Goal: Information Seeking & Learning: Learn about a topic

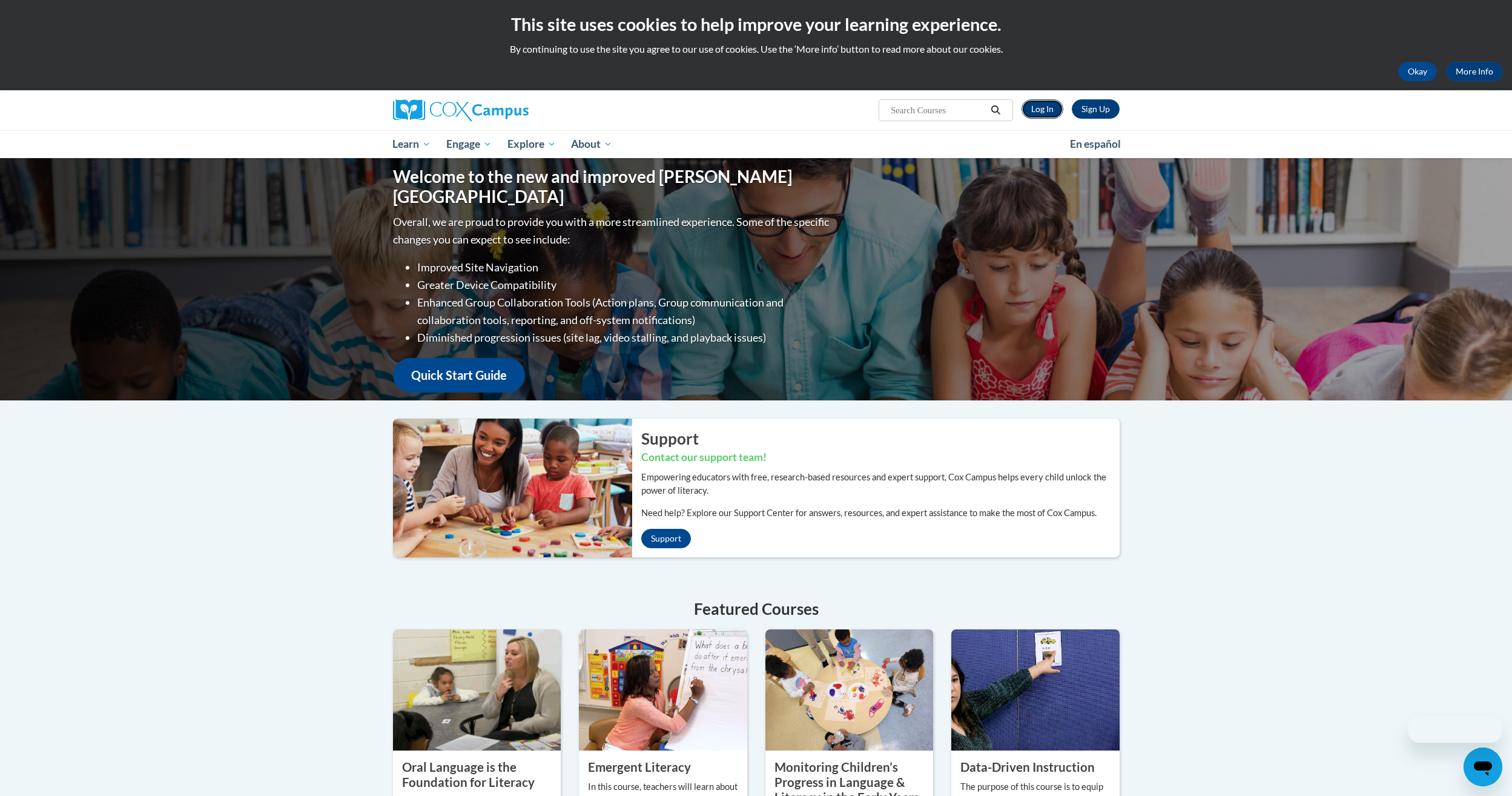
click at [1039, 111] on link "Log In" at bounding box center [1043, 109] width 42 height 19
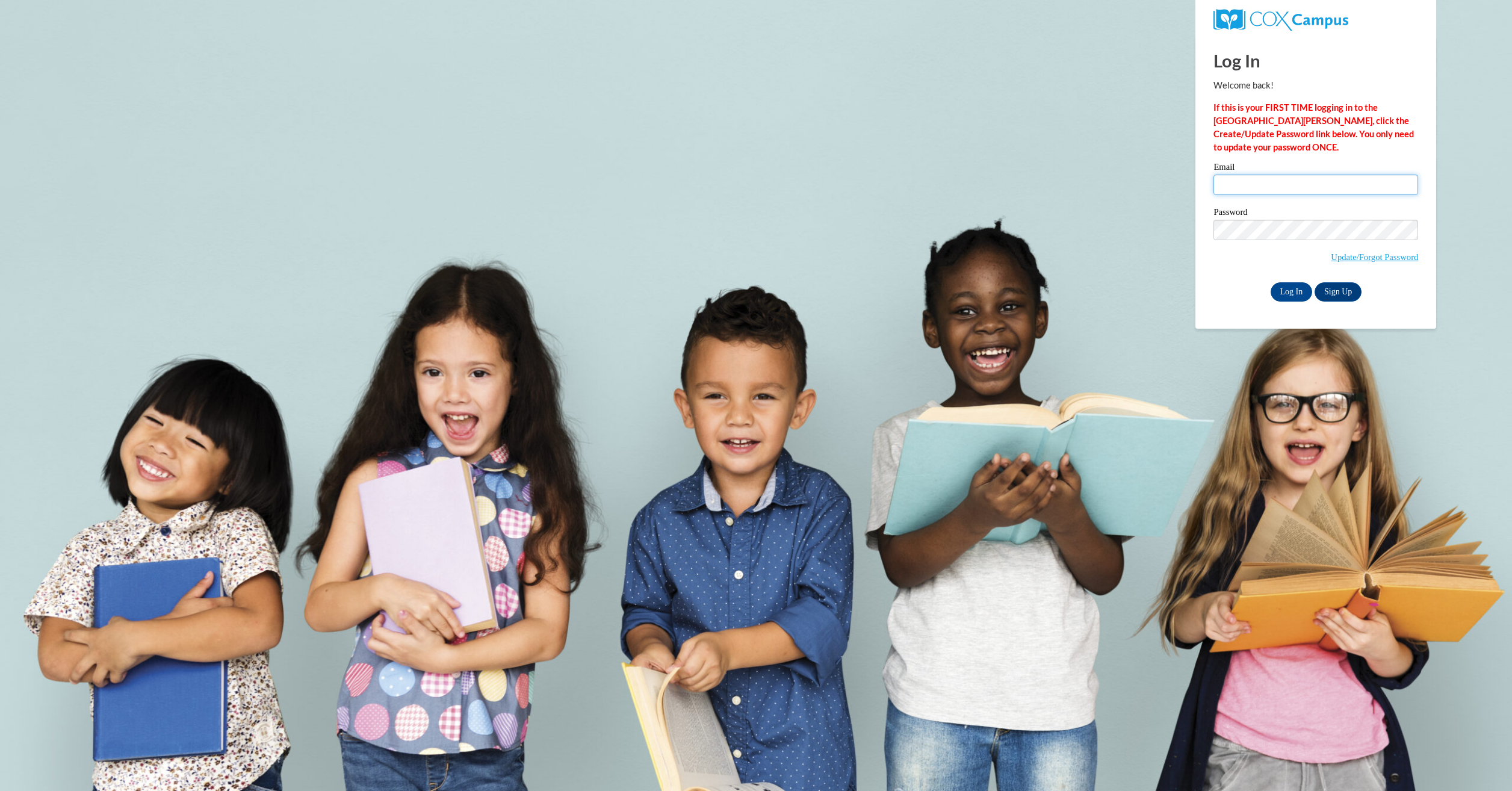
click at [1288, 186] on input "Email" at bounding box center [1316, 185] width 205 height 21
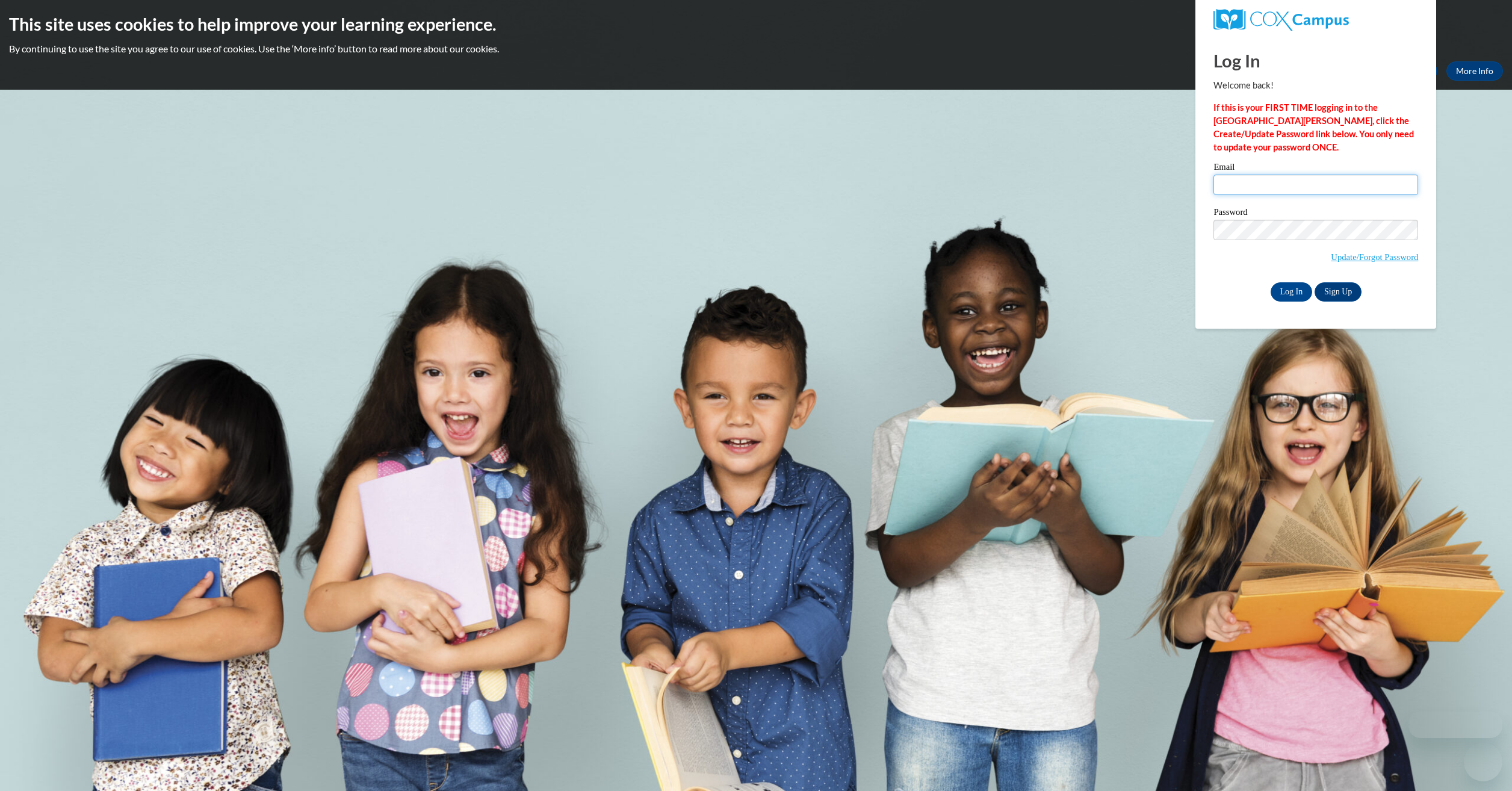
type input "amandablount24@gmail.com"
click at [1270, 283] on input "Log In" at bounding box center [1291, 292] width 42 height 19
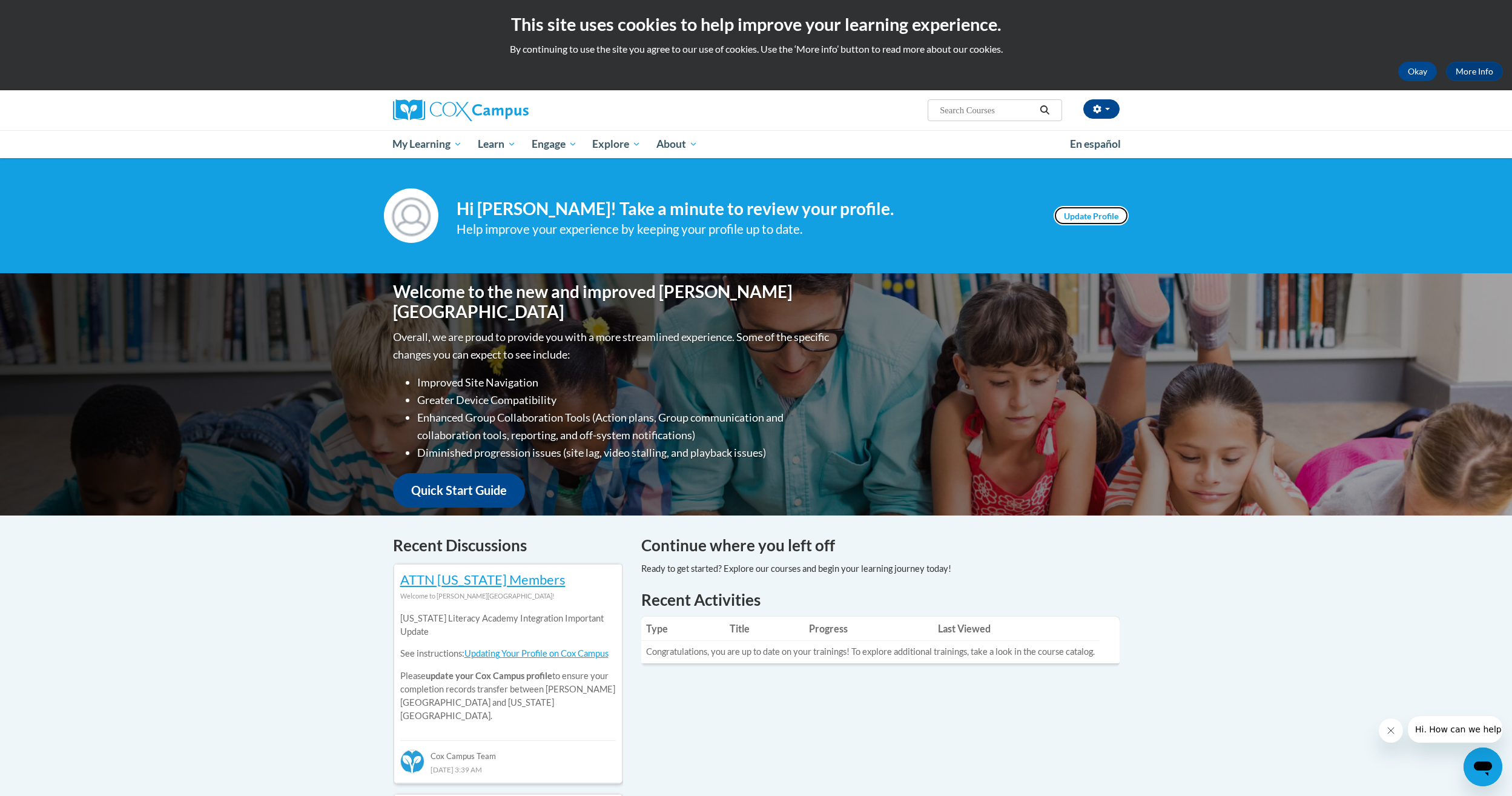
click at [1075, 217] on link "Update Profile" at bounding box center [1091, 215] width 75 height 19
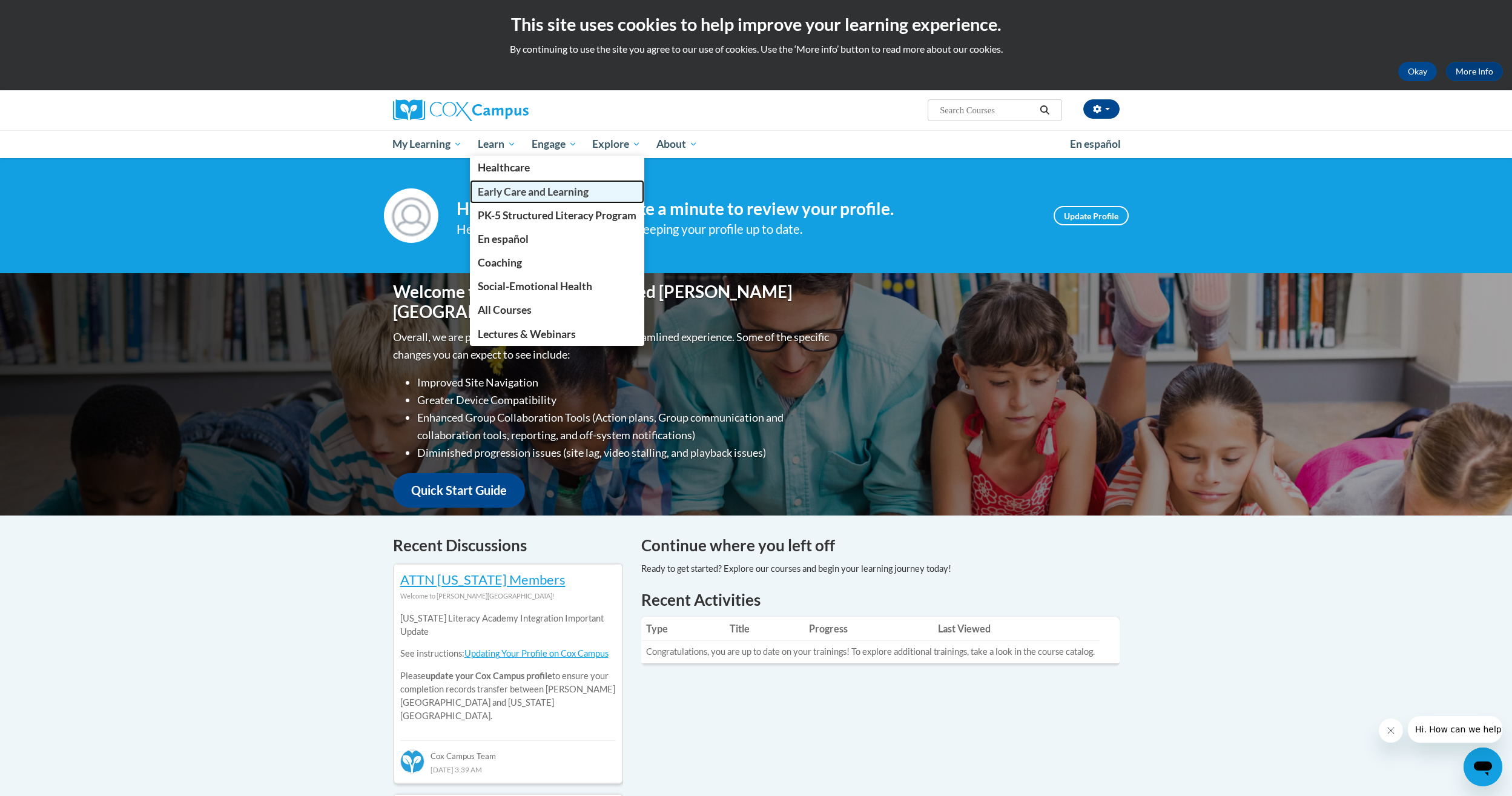
click at [500, 195] on span "Early Care and Learning" at bounding box center [533, 191] width 111 height 12
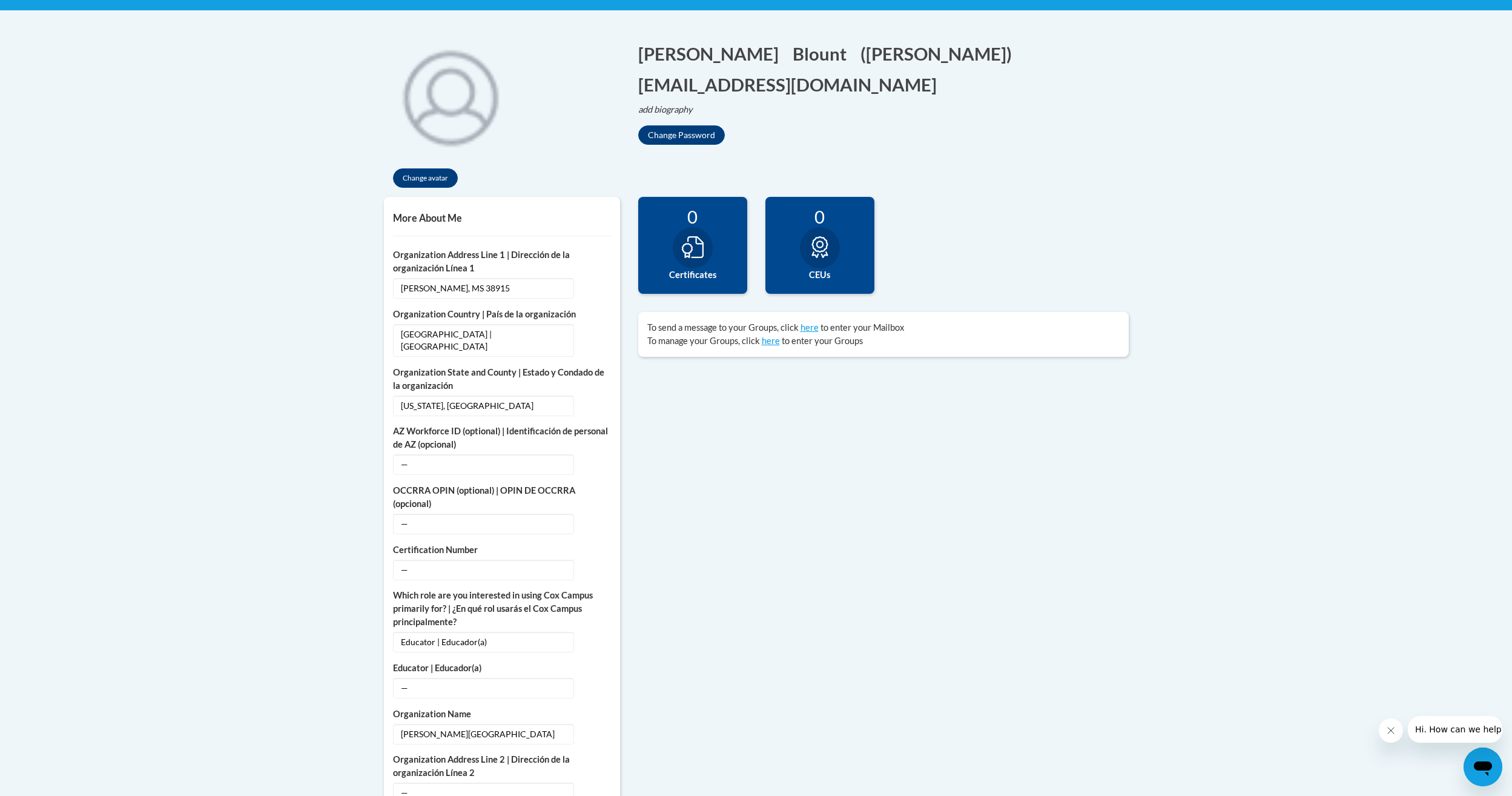
scroll to position [243, 0]
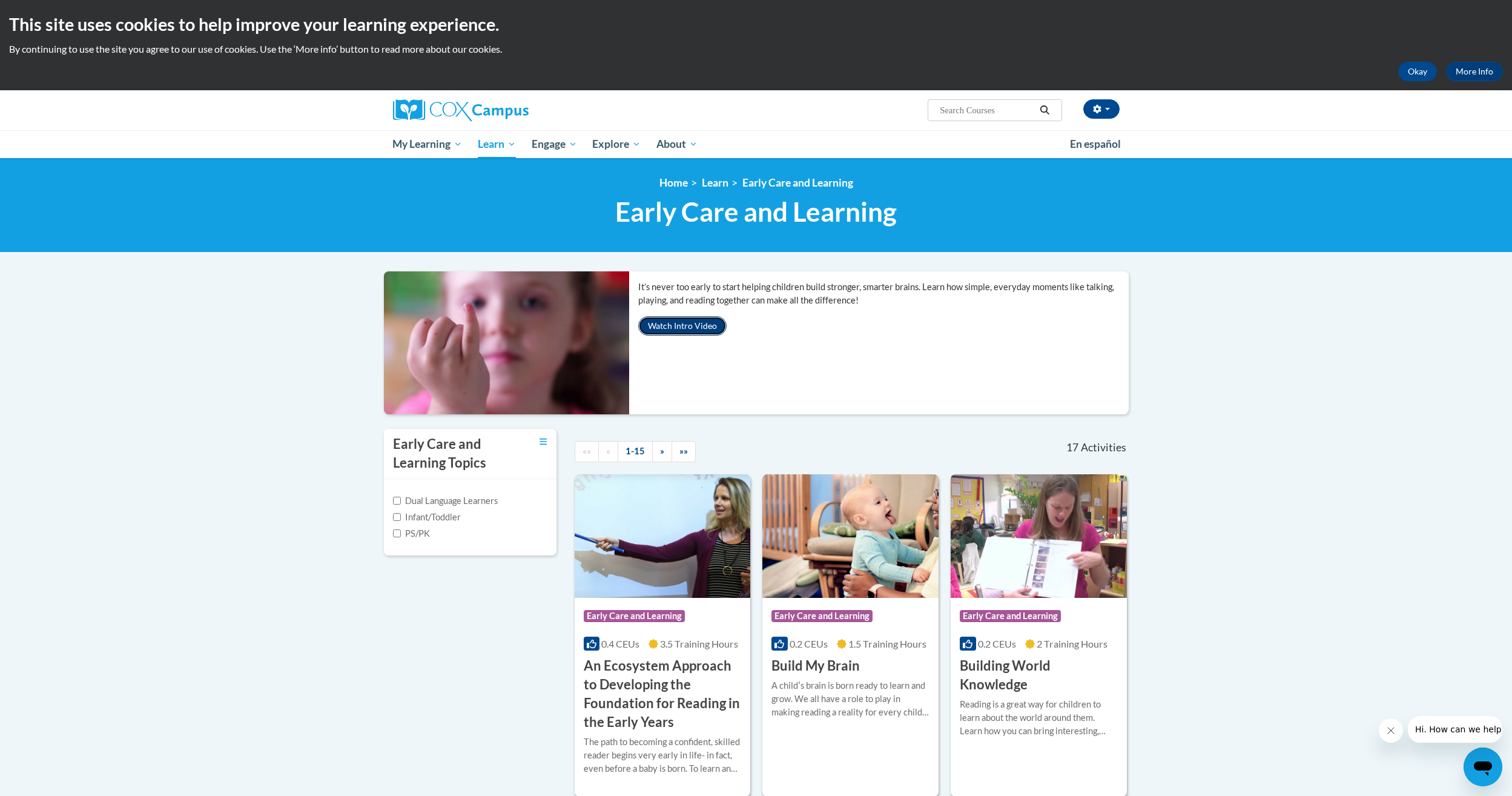
click at [691, 323] on button "Watch Intro Video" at bounding box center [682, 326] width 88 height 19
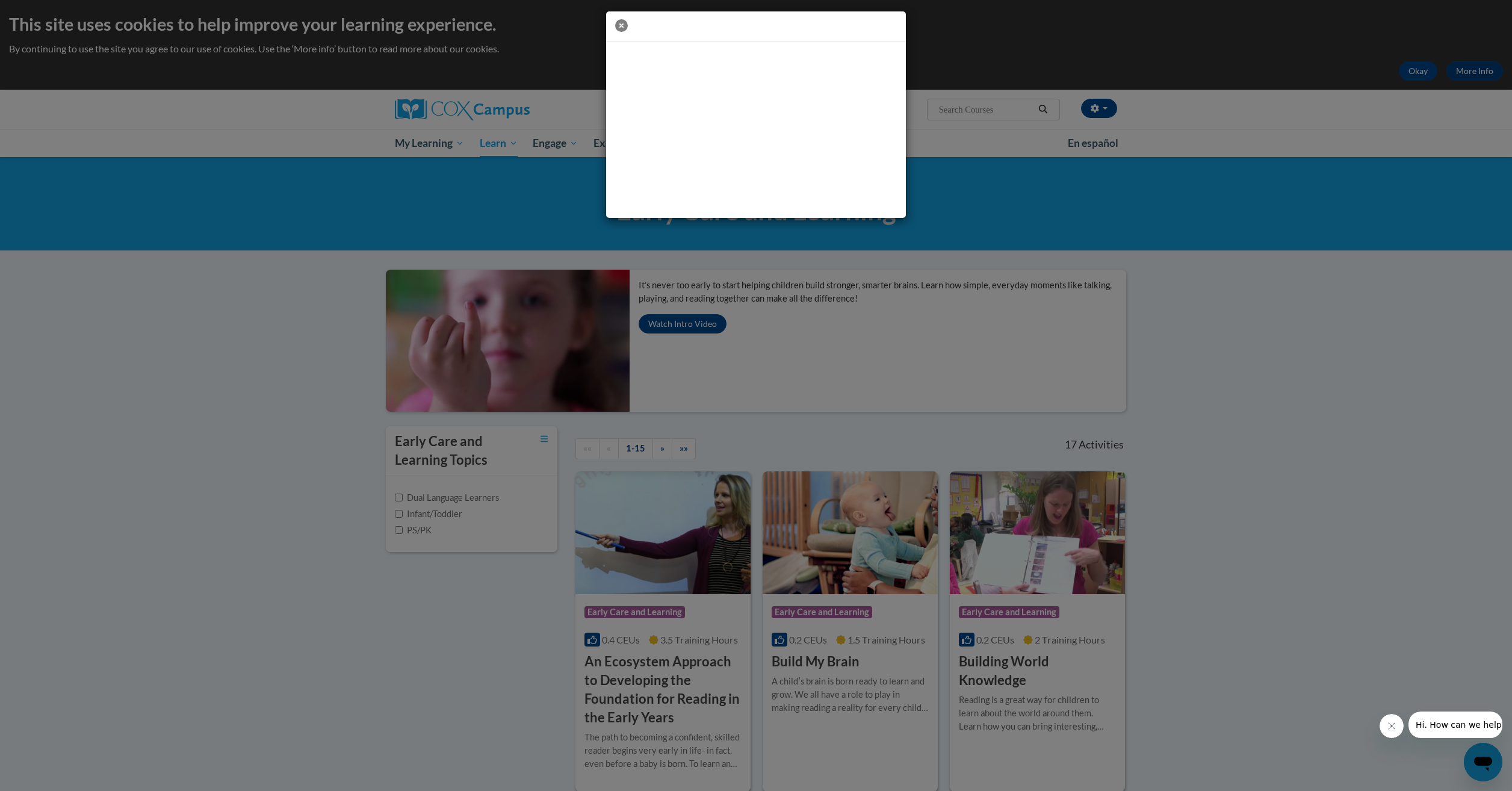
click at [624, 26] on icon "button" at bounding box center [621, 25] width 12 height 12
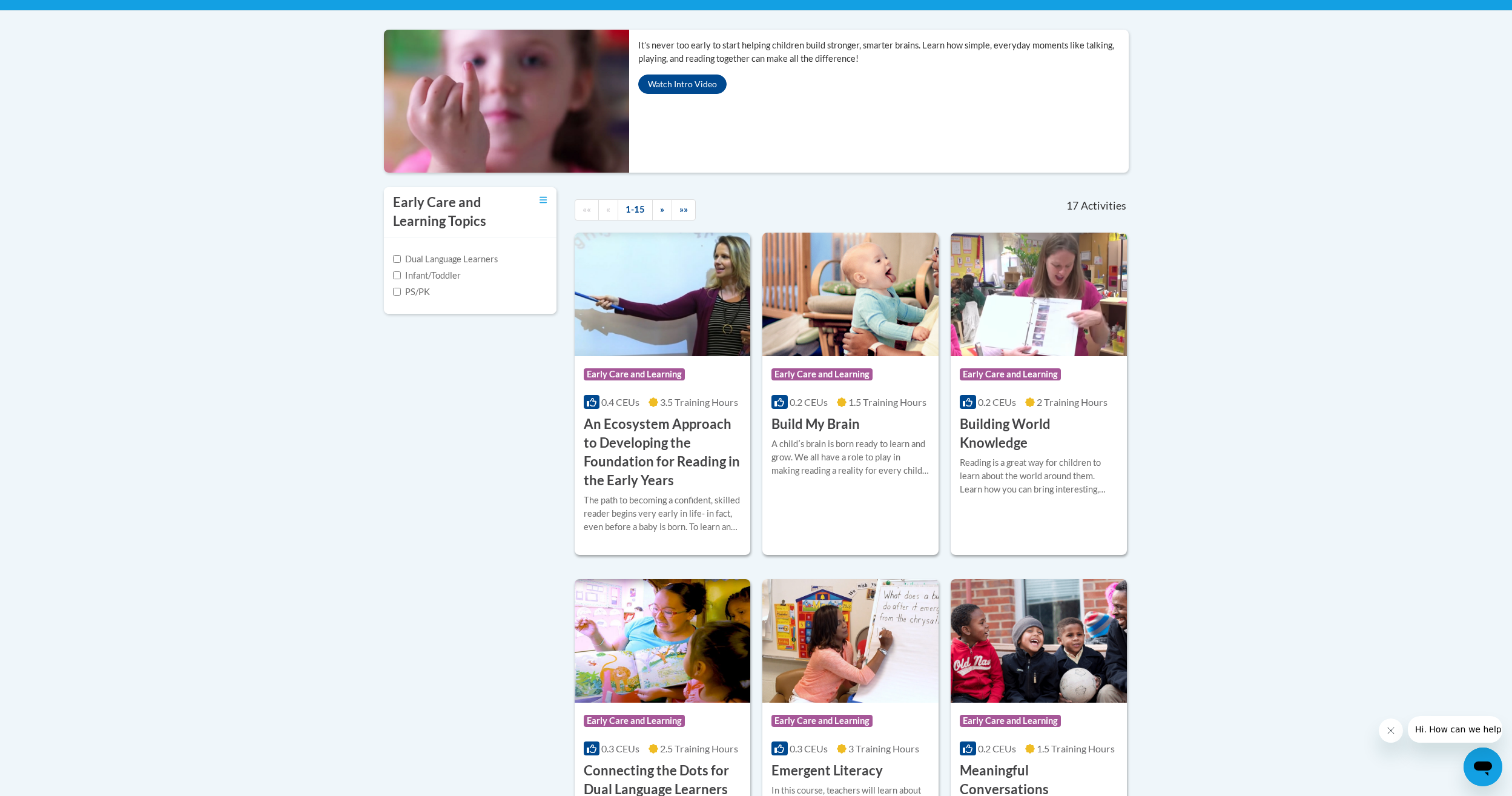
scroll to position [243, 0]
click at [642, 436] on h3 "An Ecosystem Approach to Developing the Foundation for Reading in the Early Yea…" at bounding box center [663, 452] width 158 height 74
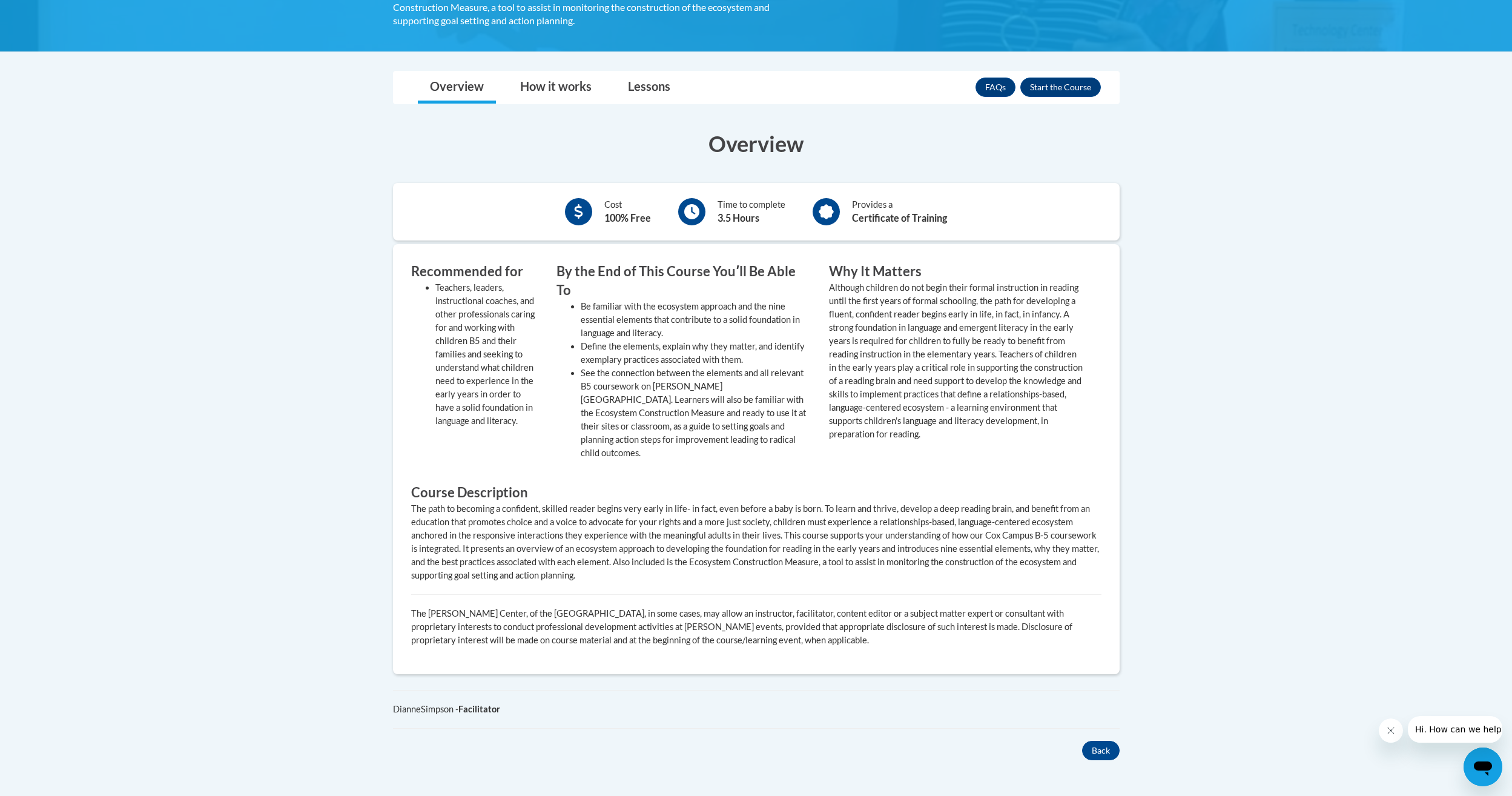
scroll to position [424, 0]
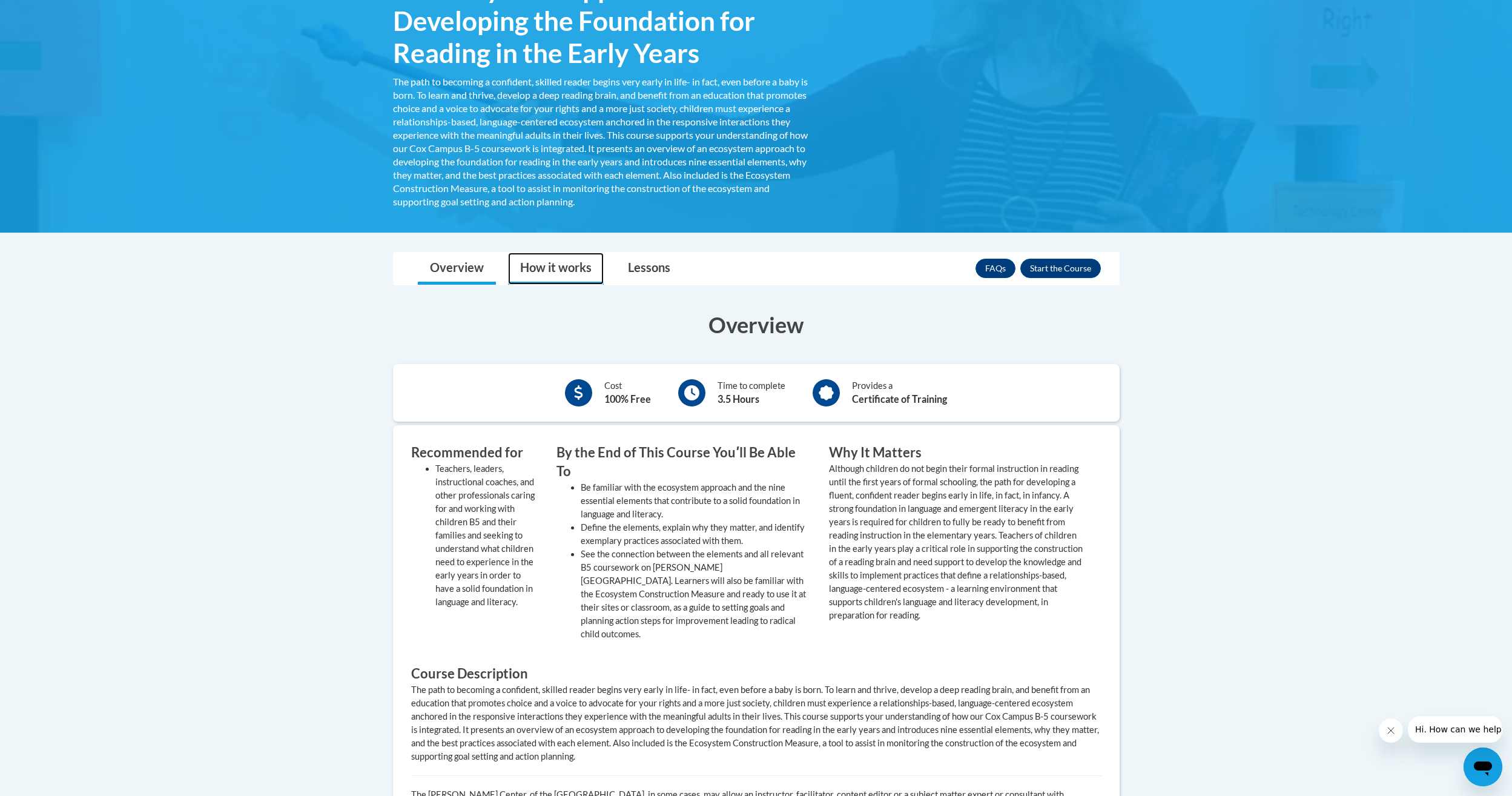
click at [573, 268] on link "How it works" at bounding box center [556, 268] width 96 height 32
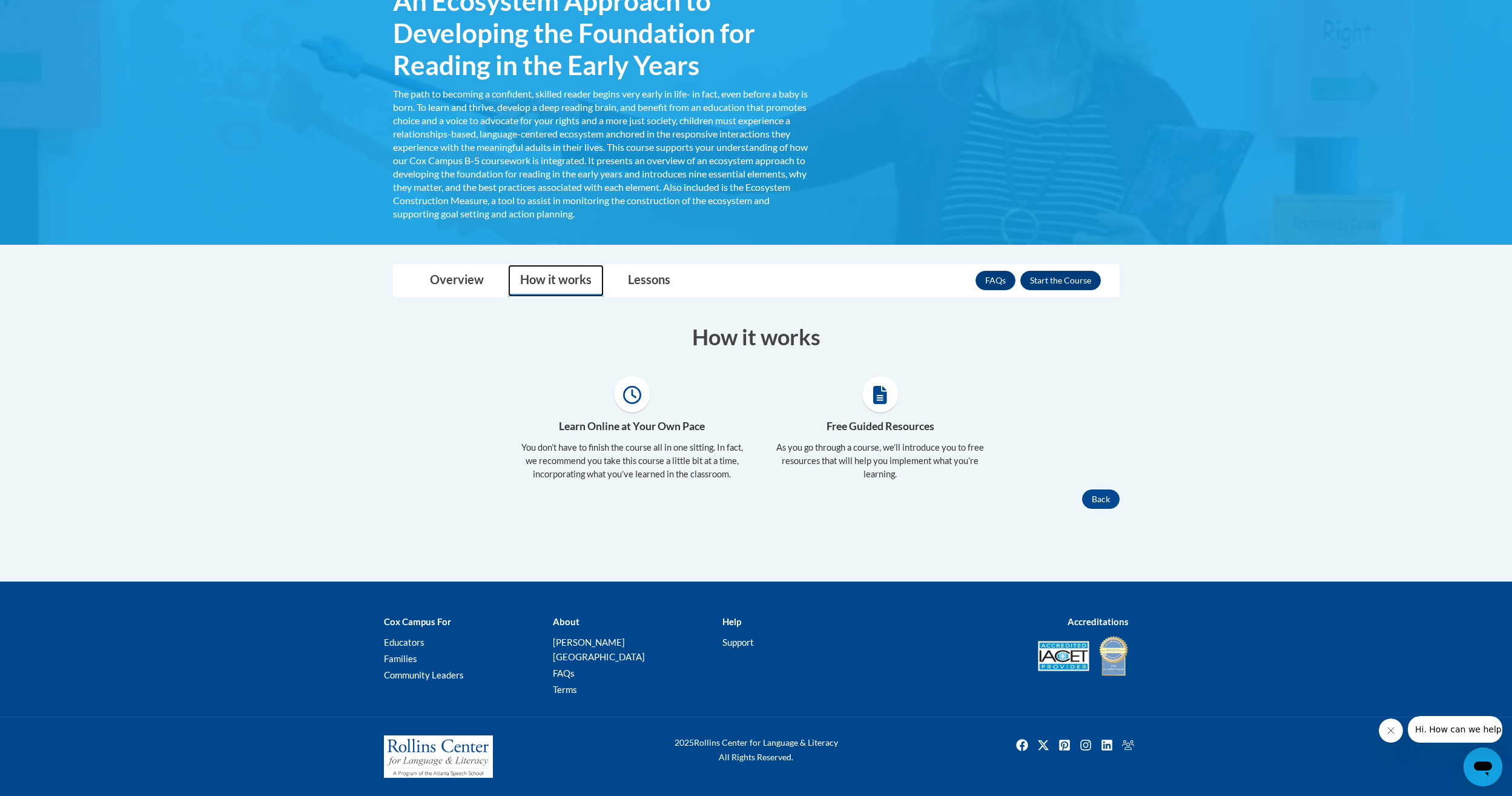
scroll to position [215, 0]
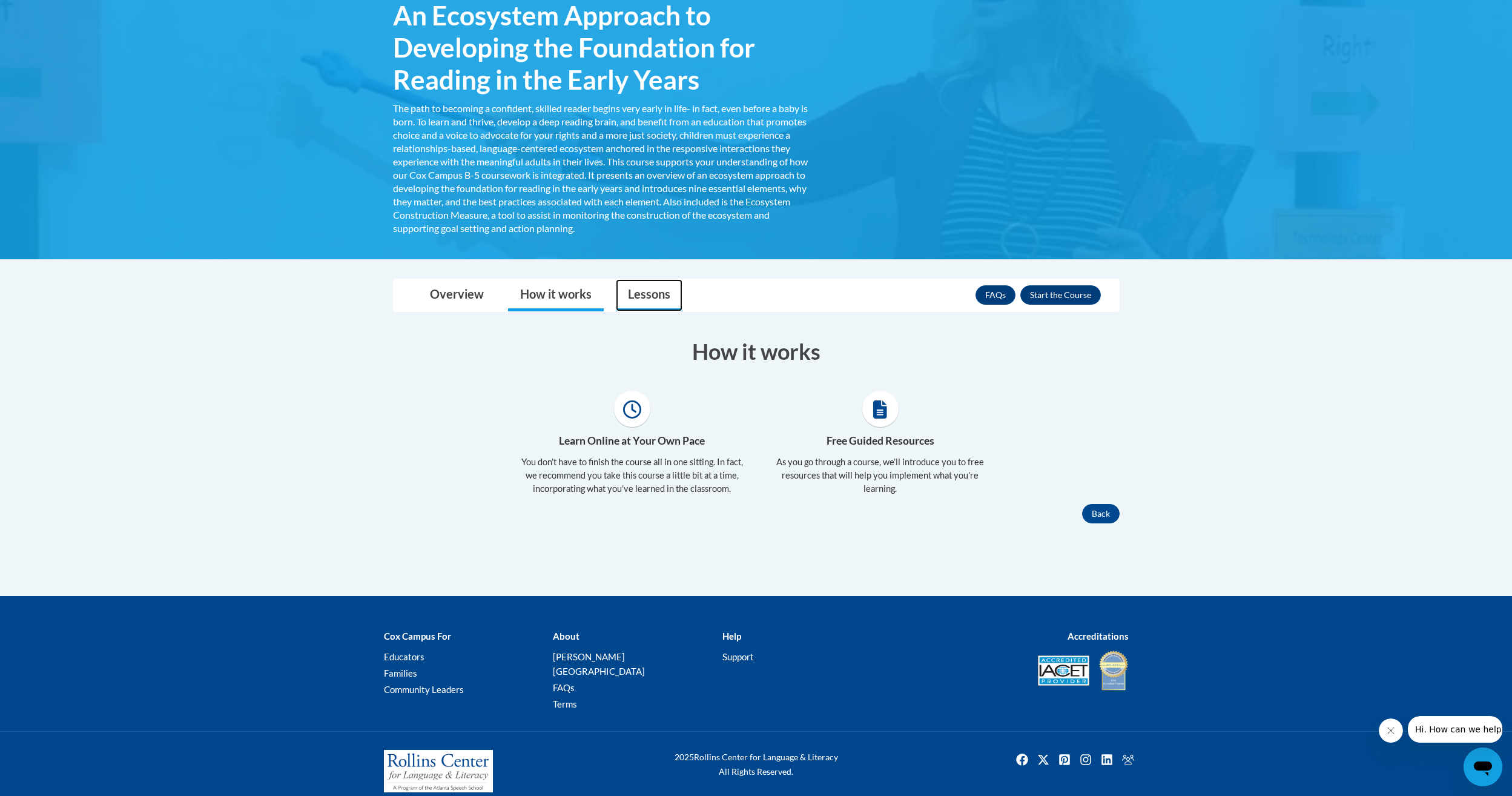
click at [651, 301] on link "Lessons" at bounding box center [649, 295] width 67 height 32
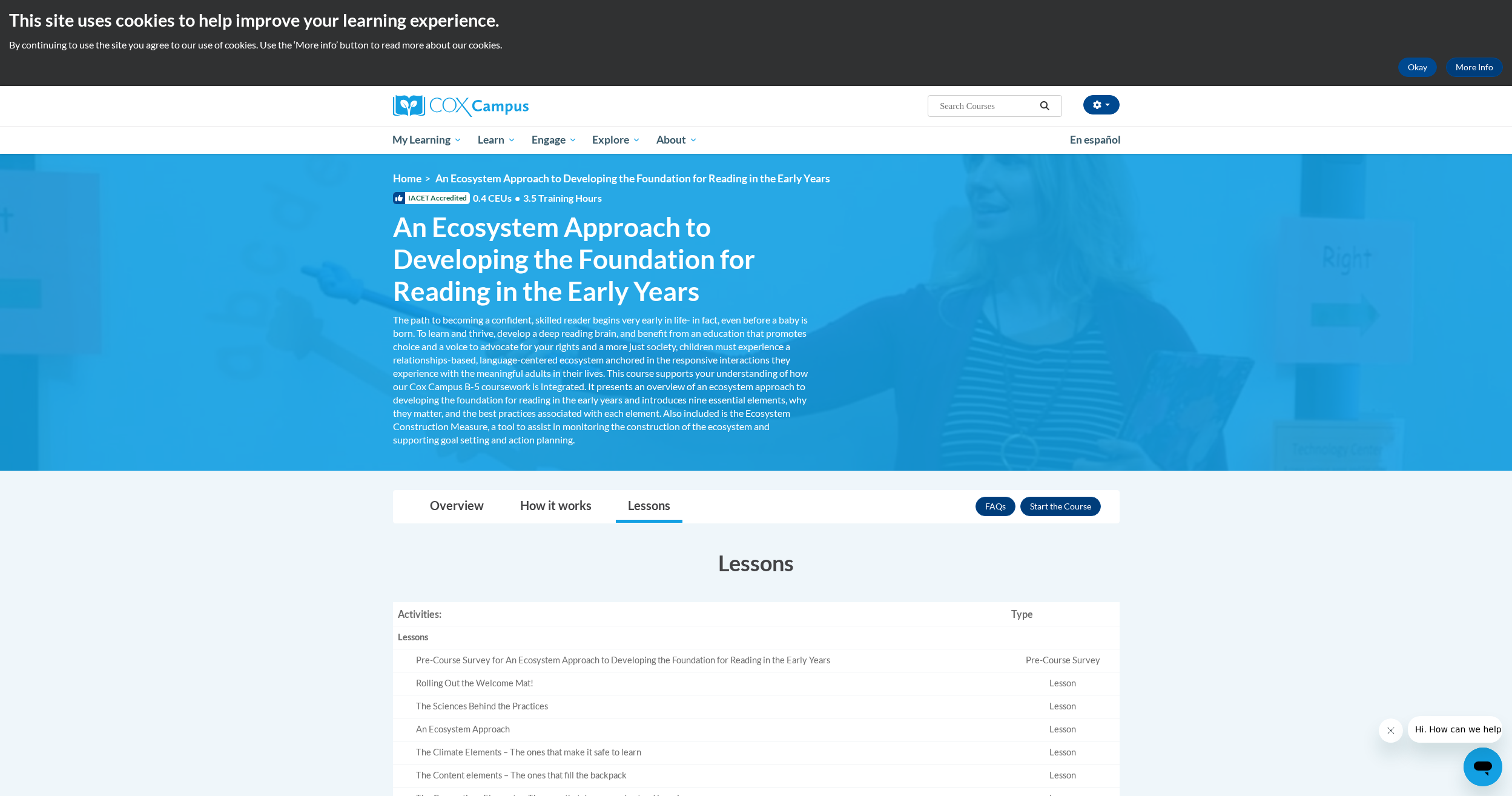
scroll to position [0, 0]
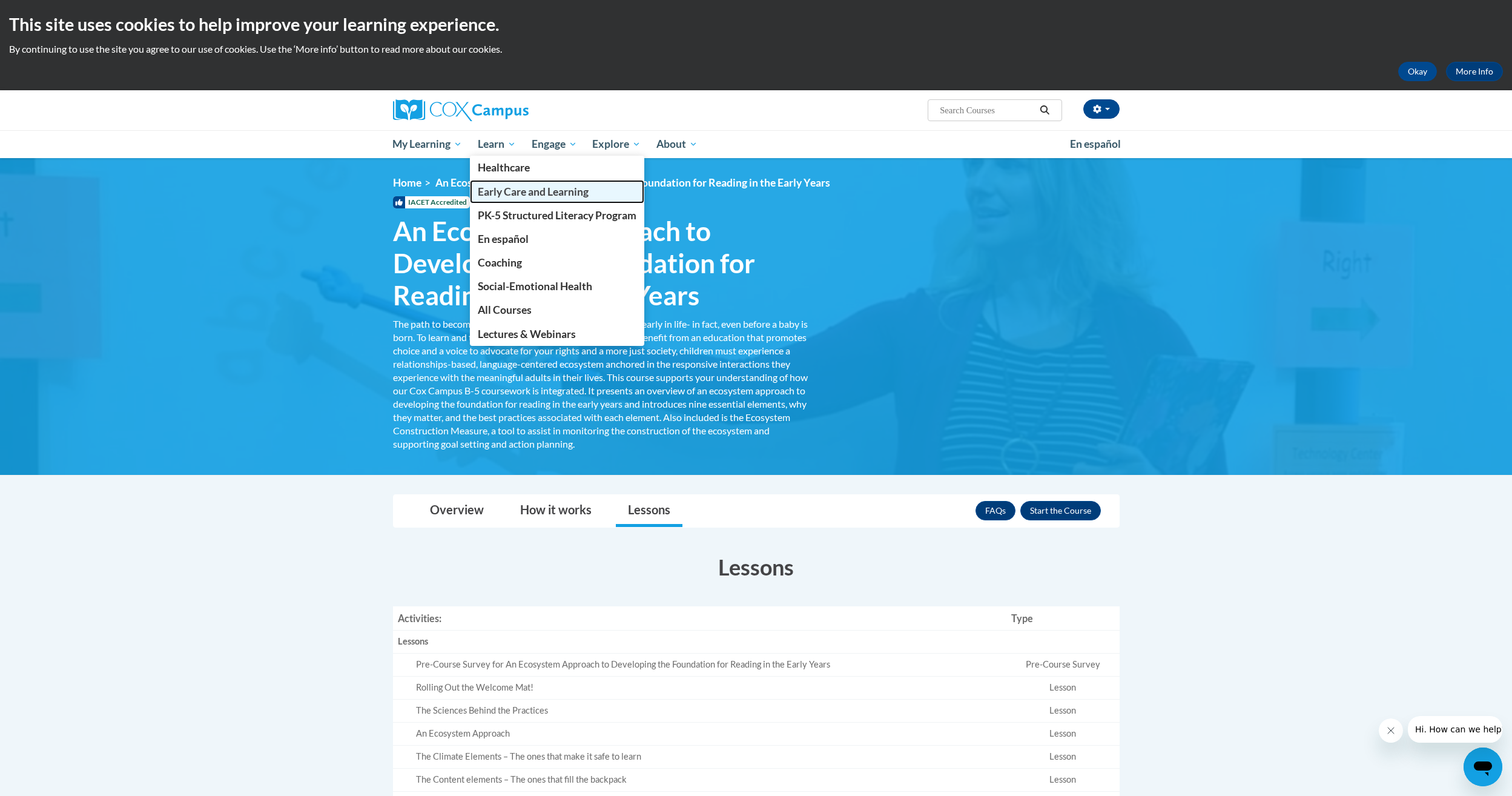
click at [505, 191] on span "Early Care and Learning" at bounding box center [533, 191] width 111 height 12
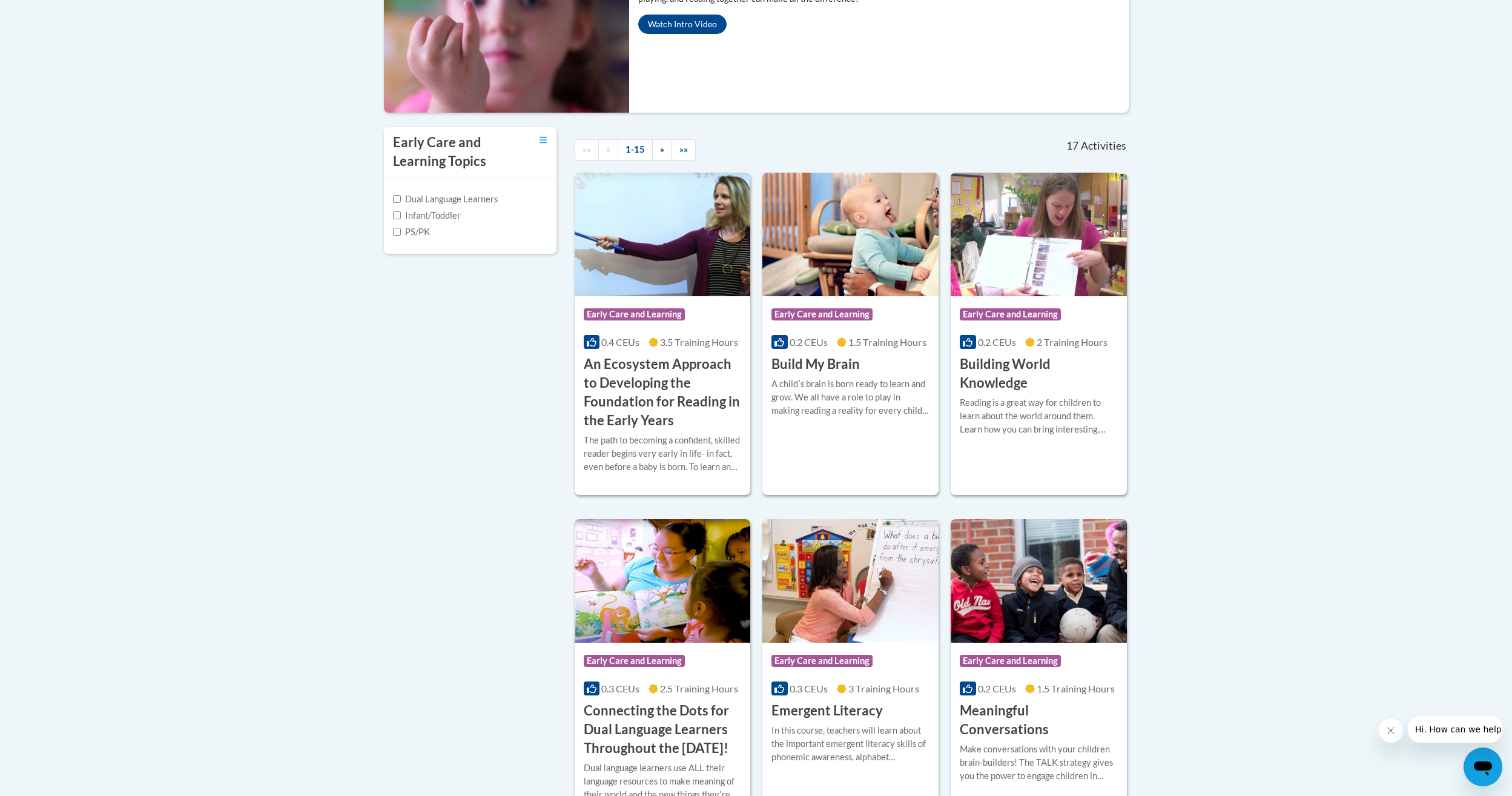
scroll to position [303, 0]
